Goal: Information Seeking & Learning: Learn about a topic

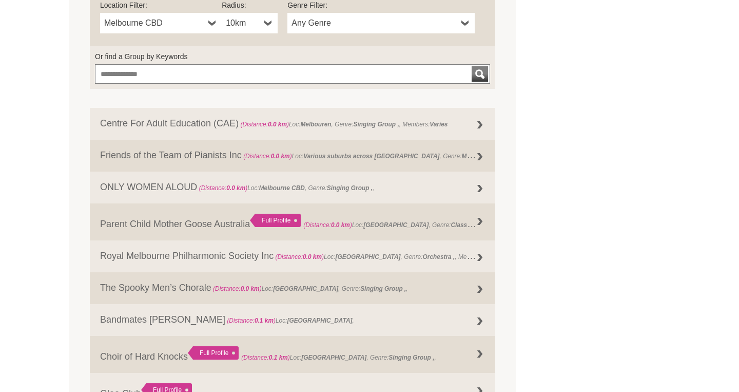
scroll to position [416, 0]
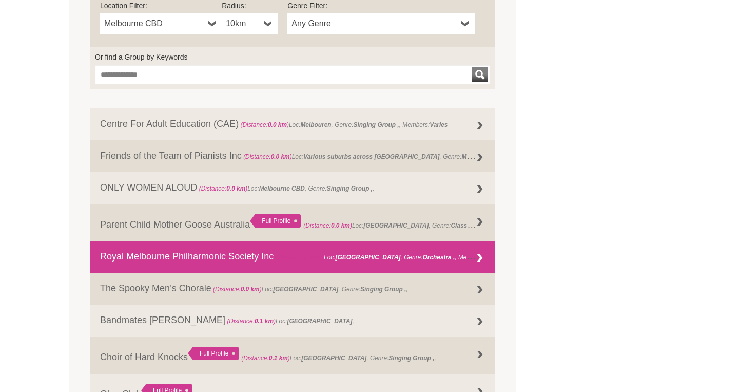
click at [134, 262] on link "Royal Melbourne Philharmonic Society Inc (Distance: 0.0 km ) Loc: Melbourne , G…" at bounding box center [292, 257] width 405 height 32
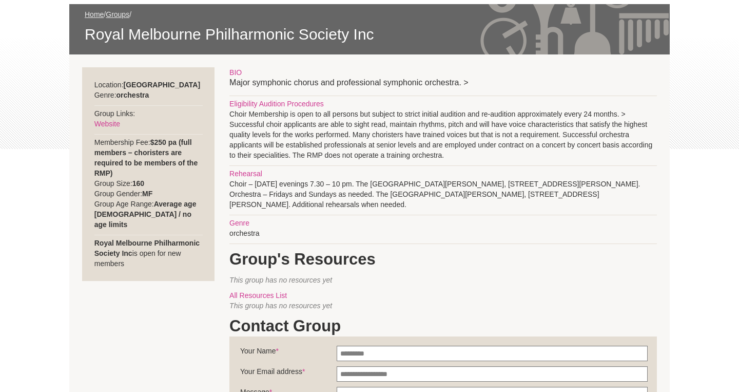
scroll to position [159, 0]
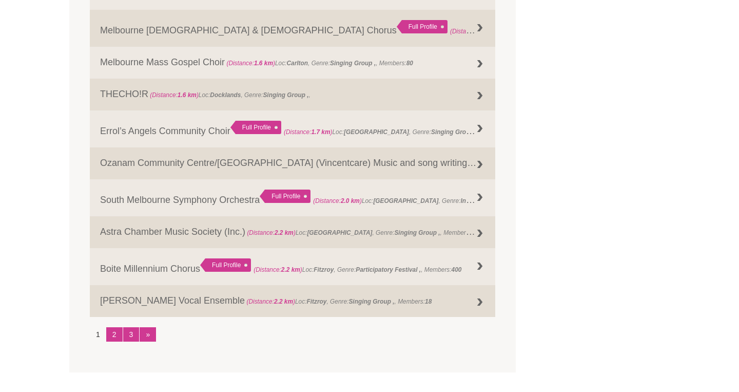
scroll to position [1224, 0]
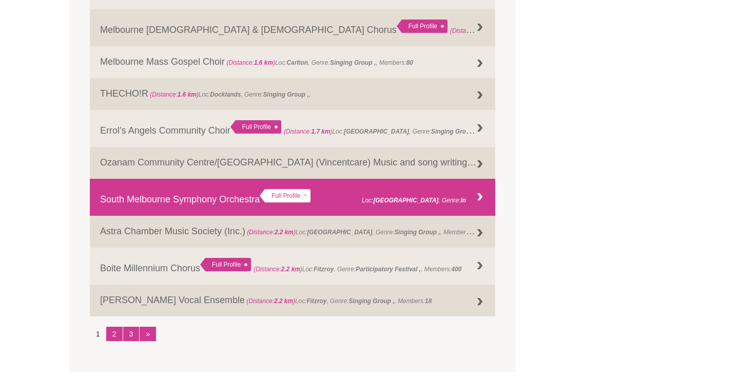
click at [127, 194] on link "South Melbourne Symphony Orchestra Full Profile (Distance: 2.0 km ) Loc: [GEOGR…" at bounding box center [292, 197] width 405 height 37
